Goal: Transaction & Acquisition: Purchase product/service

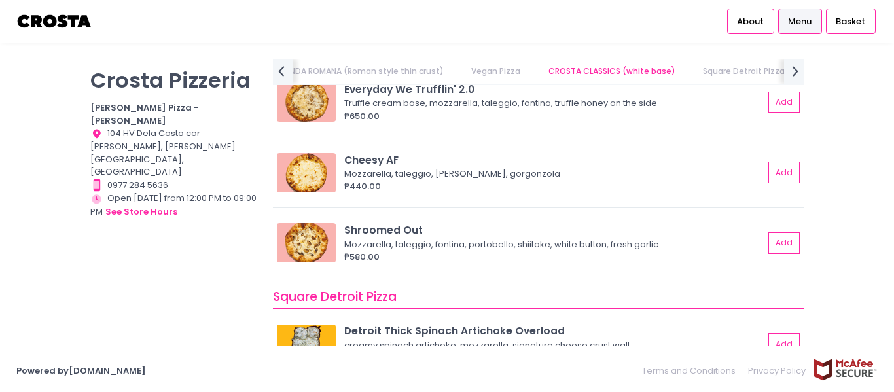
scroll to position [1244, 0]
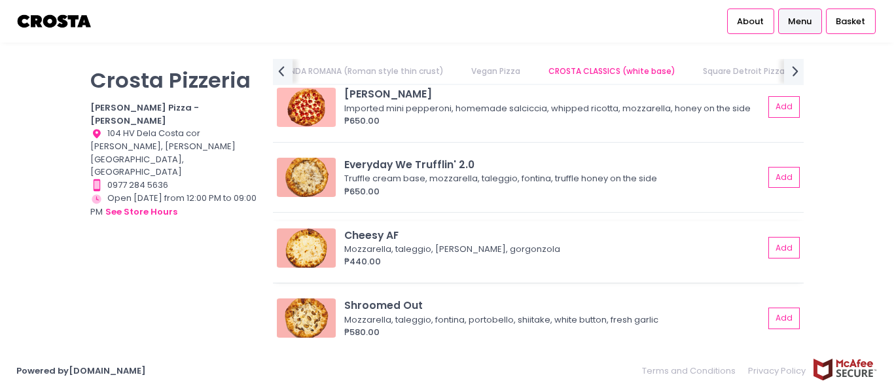
click at [296, 247] on img at bounding box center [306, 247] width 59 height 39
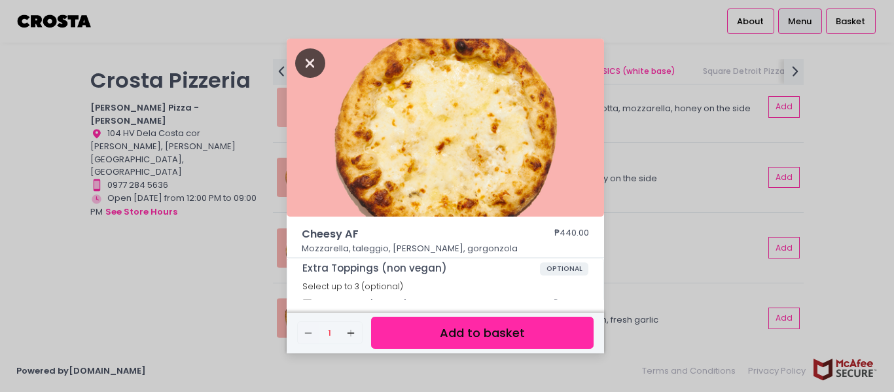
click at [300, 58] on icon "Close" at bounding box center [310, 62] width 30 height 29
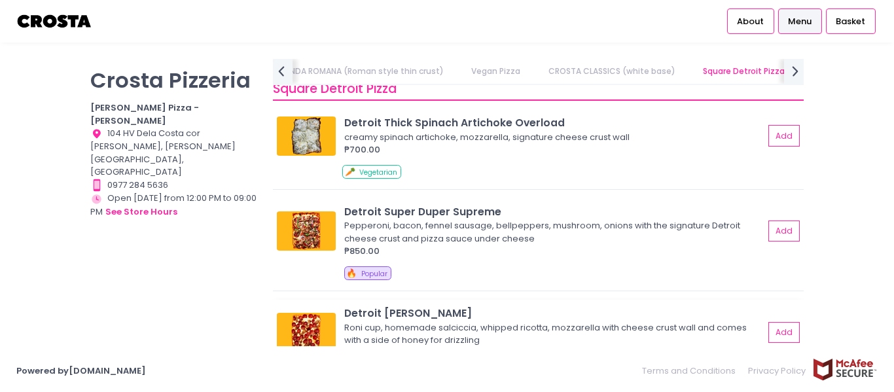
scroll to position [1440, 0]
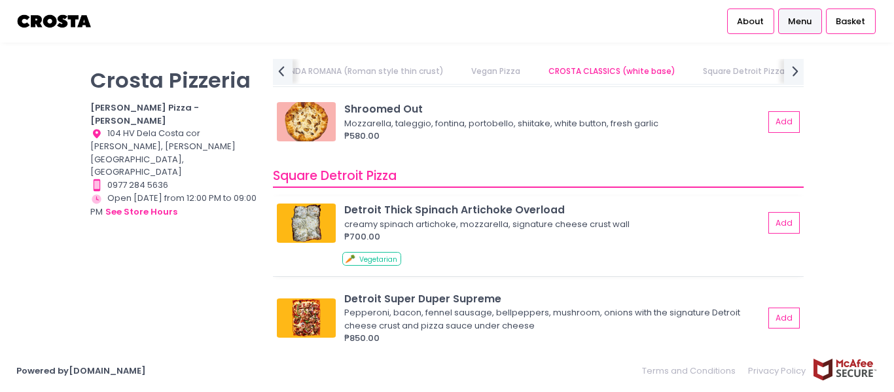
click at [296, 219] on img at bounding box center [306, 223] width 59 height 39
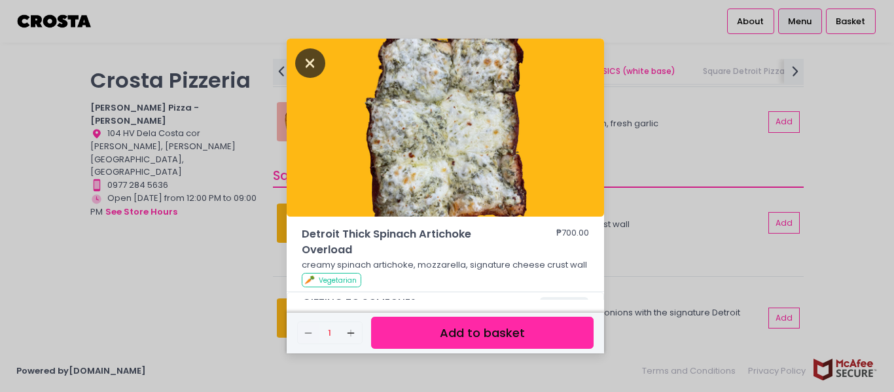
click at [312, 62] on icon "Close" at bounding box center [310, 62] width 30 height 29
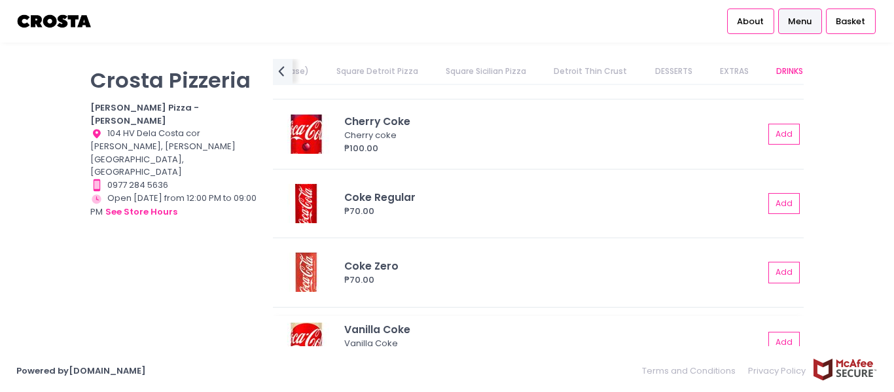
scroll to position [3207, 0]
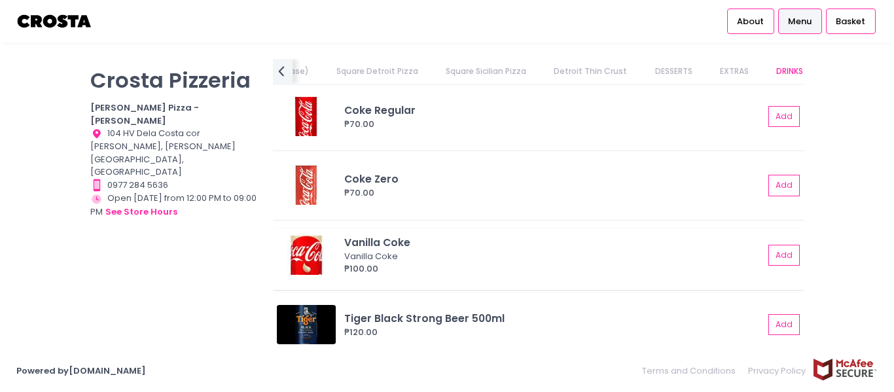
click at [325, 247] on img at bounding box center [306, 255] width 59 height 39
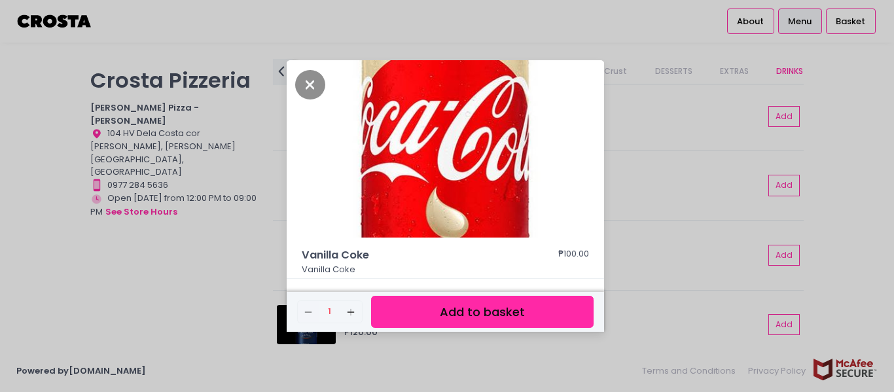
click at [450, 186] on img at bounding box center [445, 149] width 317 height 178
drag, startPoint x: 371, startPoint y: 253, endPoint x: 305, endPoint y: 256, distance: 66.2
click at [305, 256] on span "Vanilla Coke" at bounding box center [410, 255] width 216 height 16
click at [310, 81] on icon "Close" at bounding box center [310, 84] width 30 height 29
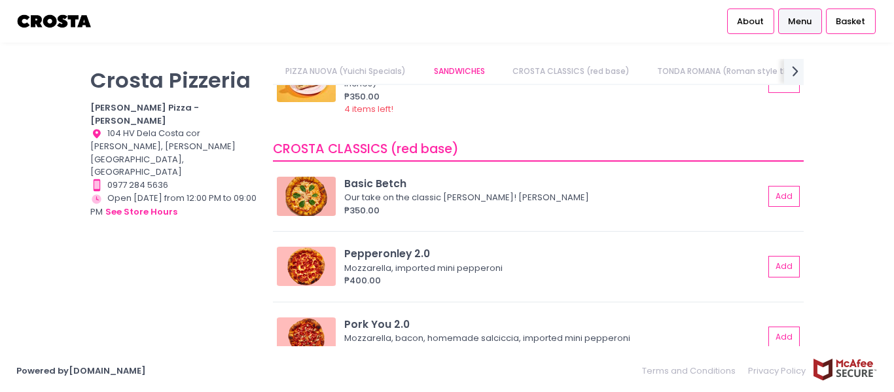
scroll to position [393, 0]
